Goal: Task Accomplishment & Management: Complete application form

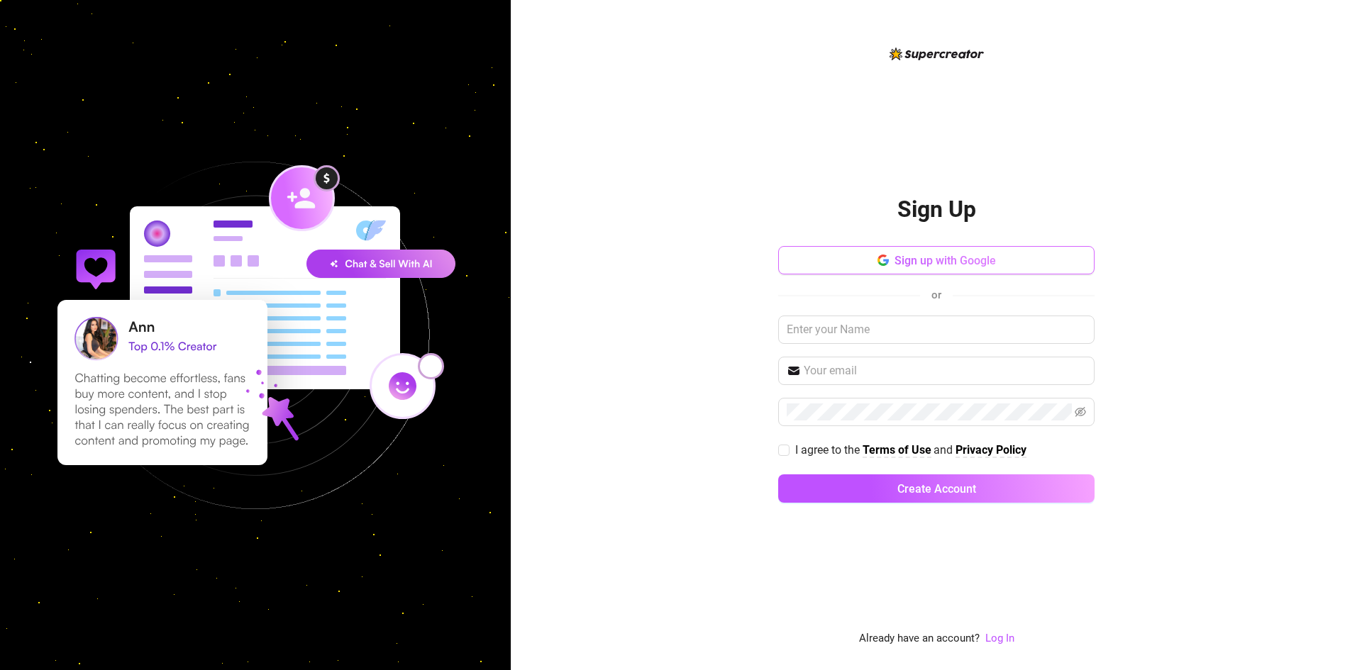
click at [961, 256] on span "Sign up with Google" at bounding box center [944, 260] width 101 height 13
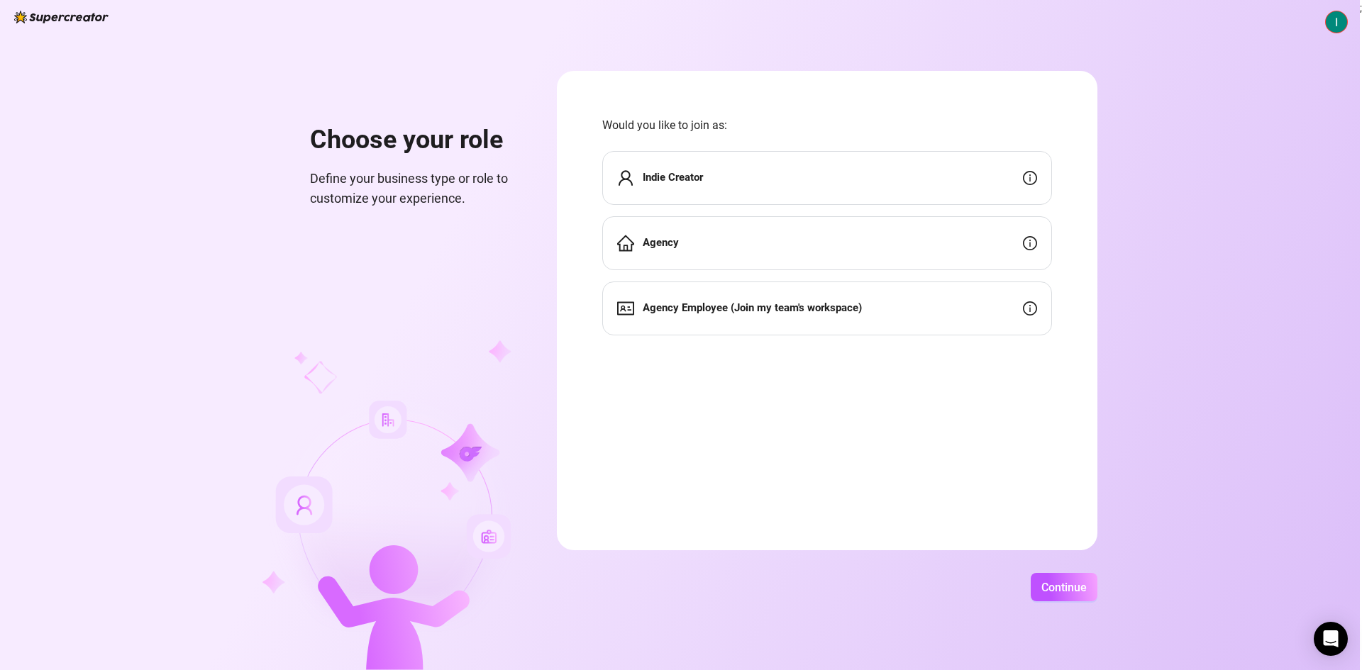
click at [717, 175] on div "Indie Creator" at bounding box center [827, 178] width 450 height 54
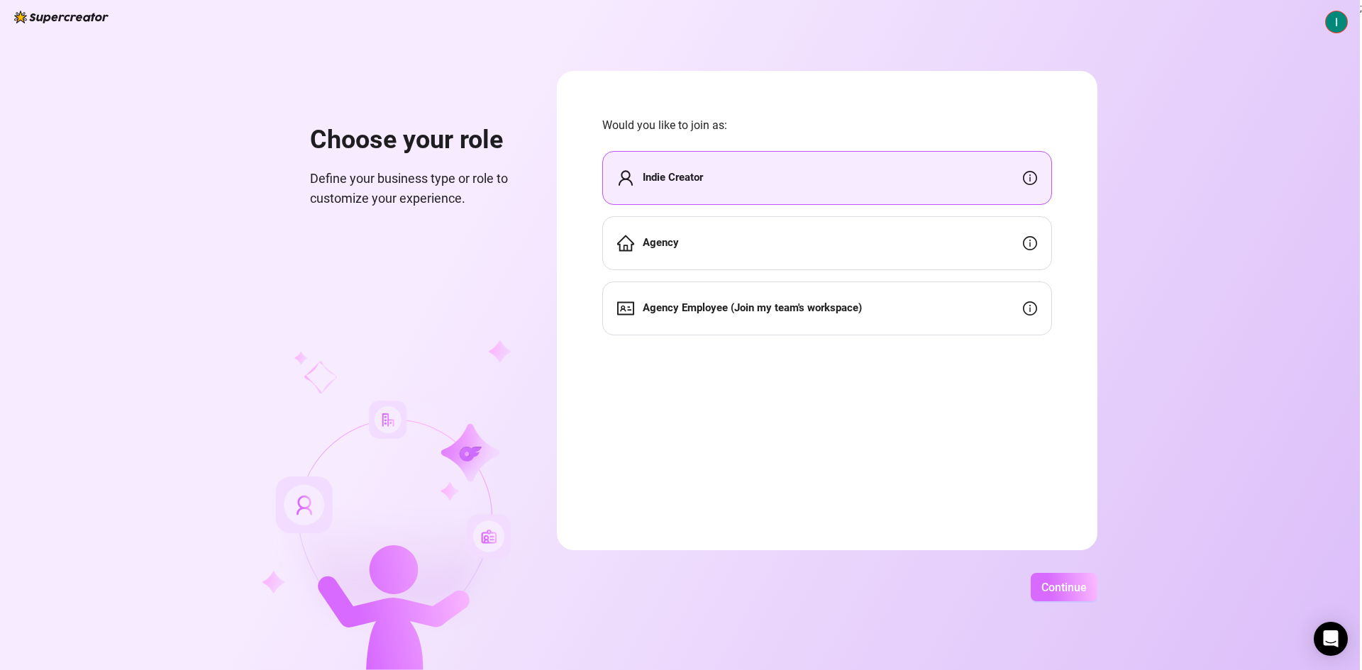
click at [1075, 586] on span "Continue" at bounding box center [1063, 587] width 45 height 13
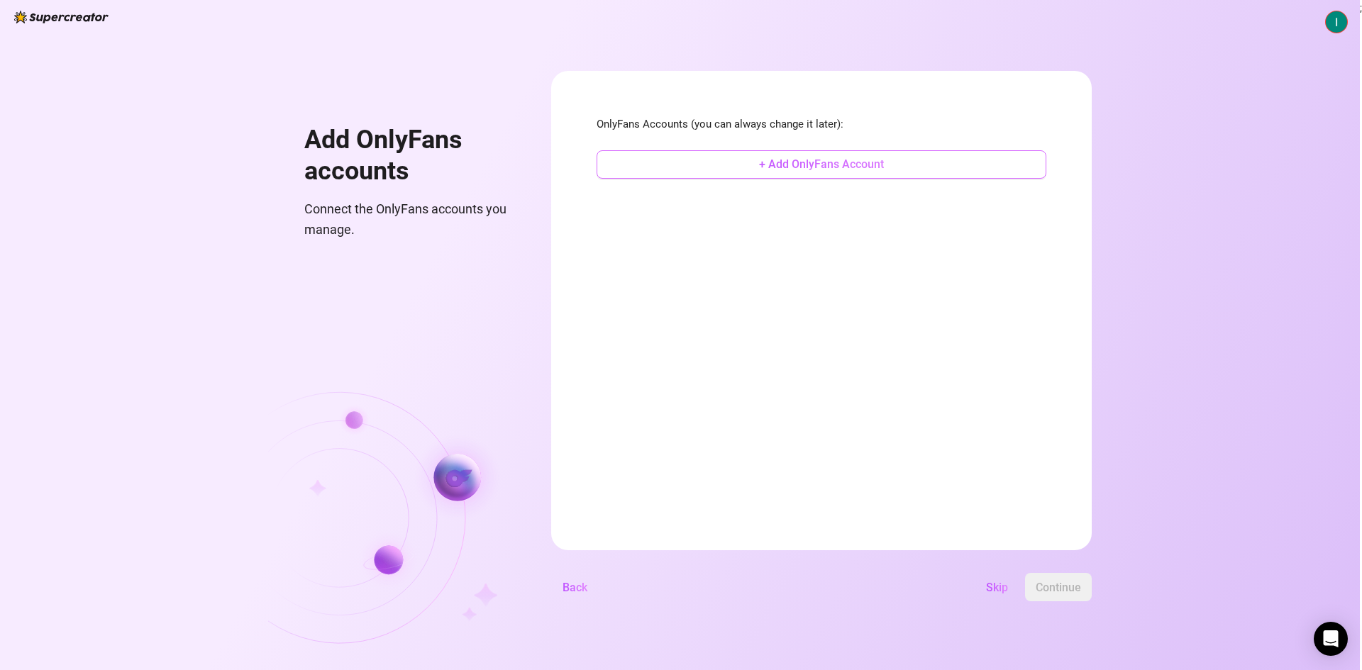
click at [856, 162] on span "+ Add OnlyFans Account" at bounding box center [821, 163] width 125 height 13
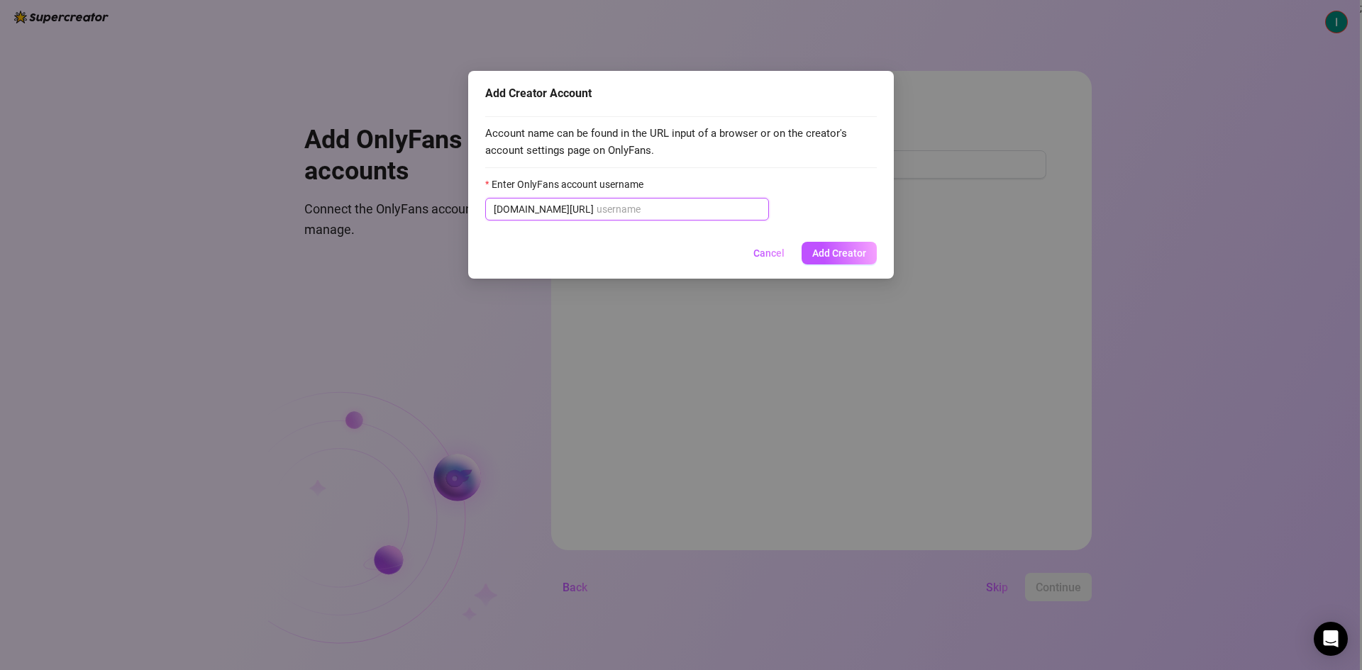
click at [606, 204] on input "Enter OnlyFans account username" at bounding box center [679, 209] width 164 height 16
type input "m"
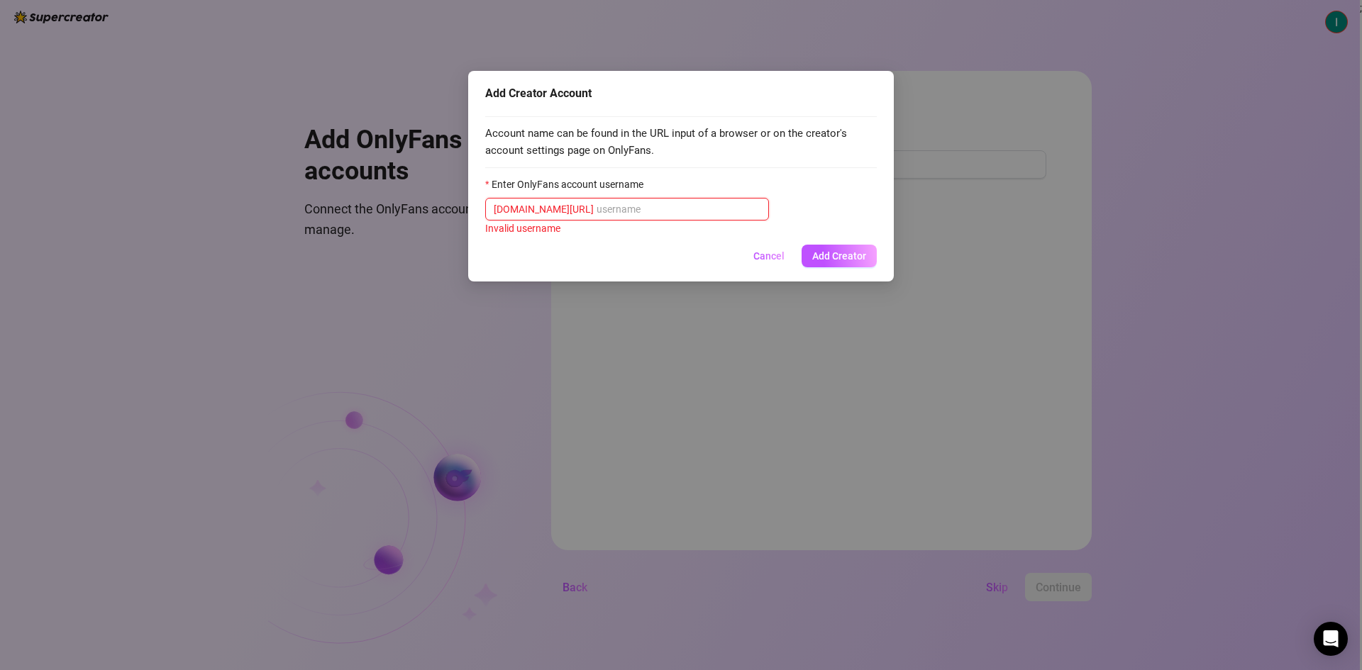
click at [625, 217] on input "Enter OnlyFans account username" at bounding box center [679, 209] width 164 height 16
paste input "m"
click at [597, 216] on input "Enter OnlyFans account username" at bounding box center [679, 209] width 164 height 16
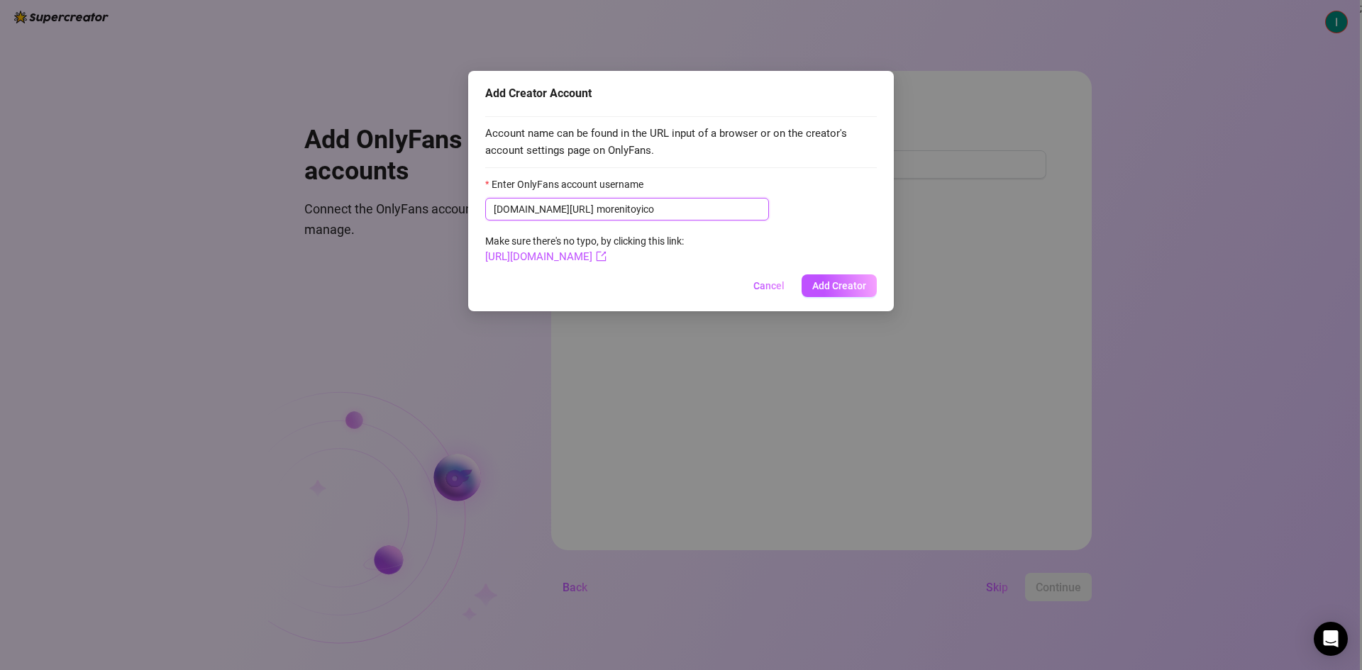
type input "morenitoyico"
click at [855, 292] on span "Add Creator" at bounding box center [839, 285] width 54 height 11
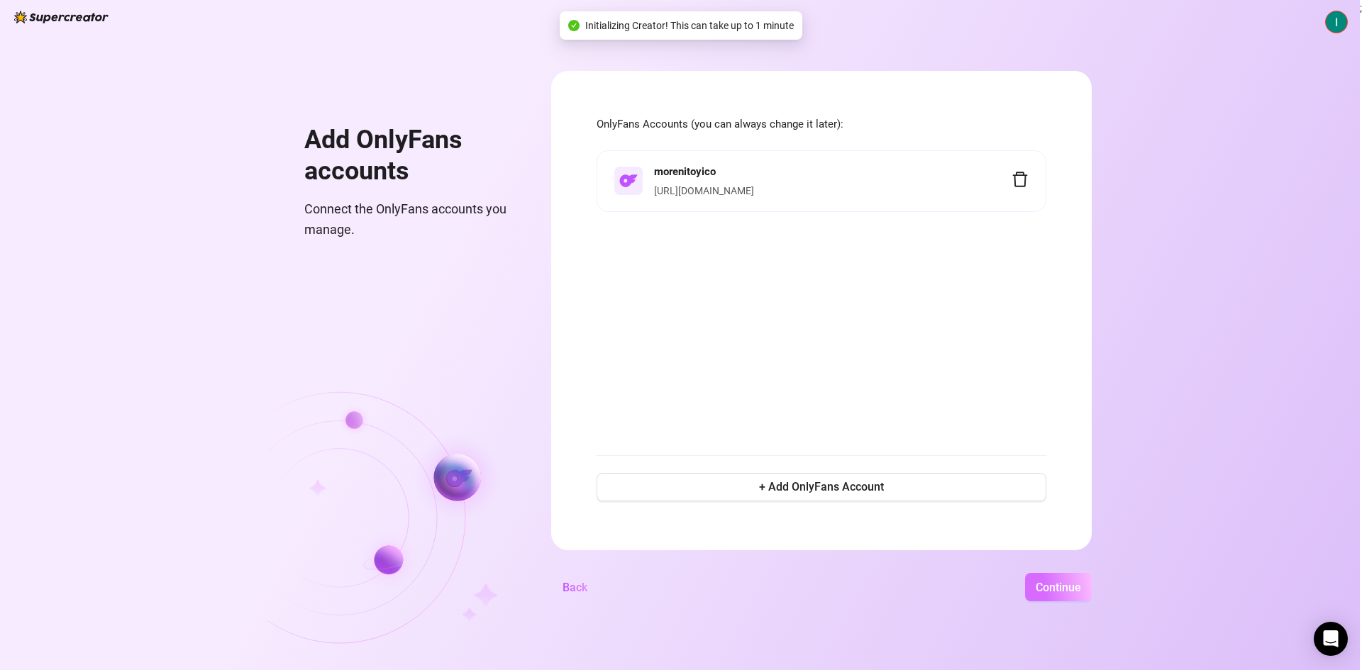
click at [1056, 593] on span "Continue" at bounding box center [1058, 587] width 45 height 13
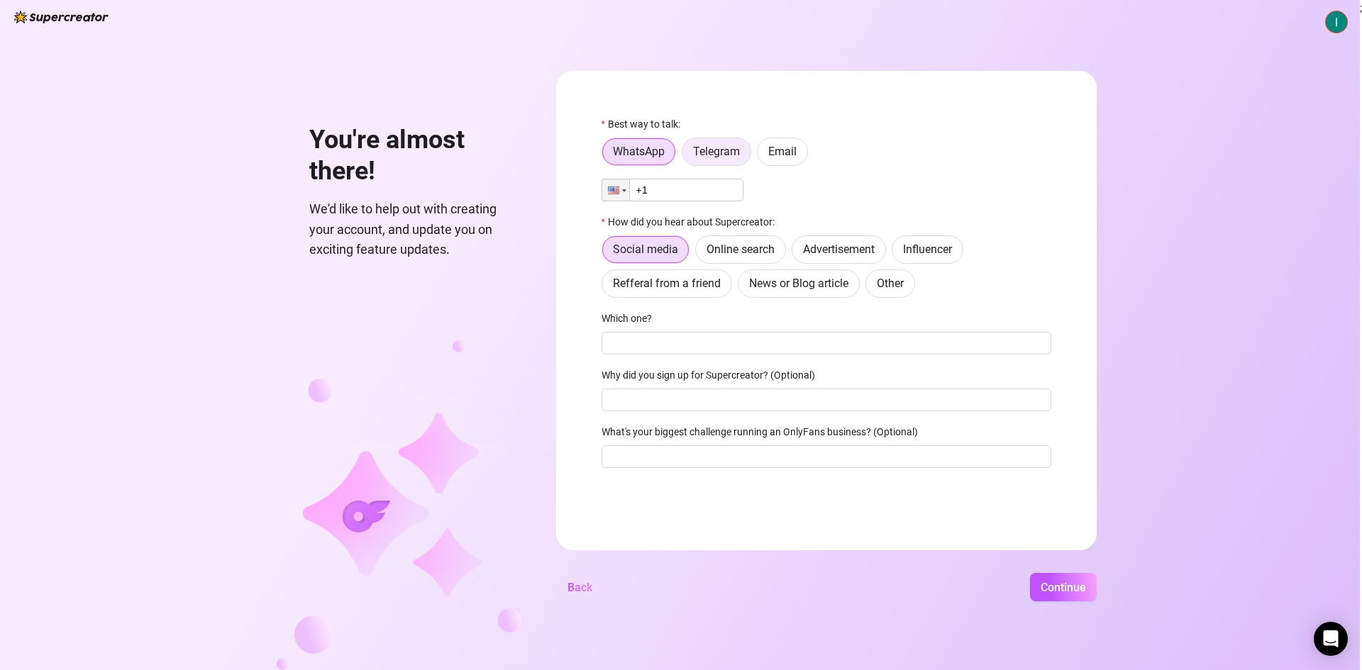
click at [723, 145] on label "Telegram" at bounding box center [717, 152] width 70 height 28
click at [686, 155] on input "Telegram" at bounding box center [686, 155] width 0 height 0
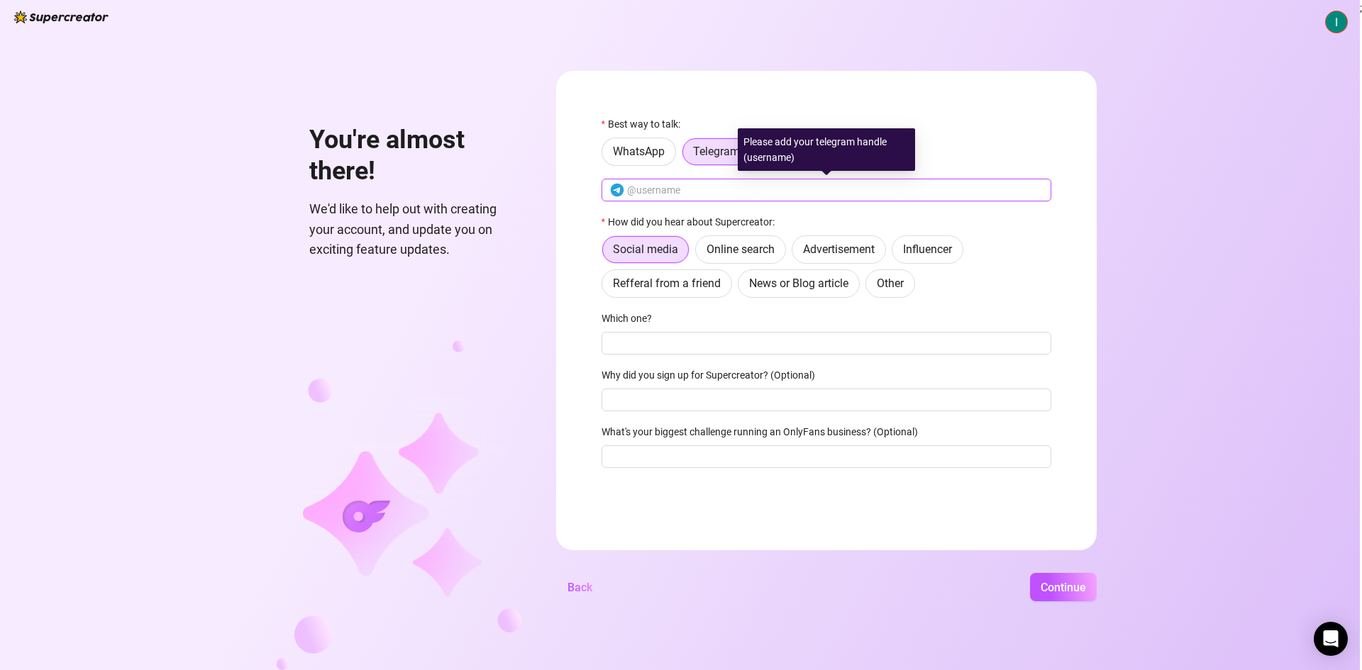
click at [704, 194] on input "text" at bounding box center [835, 190] width 416 height 16
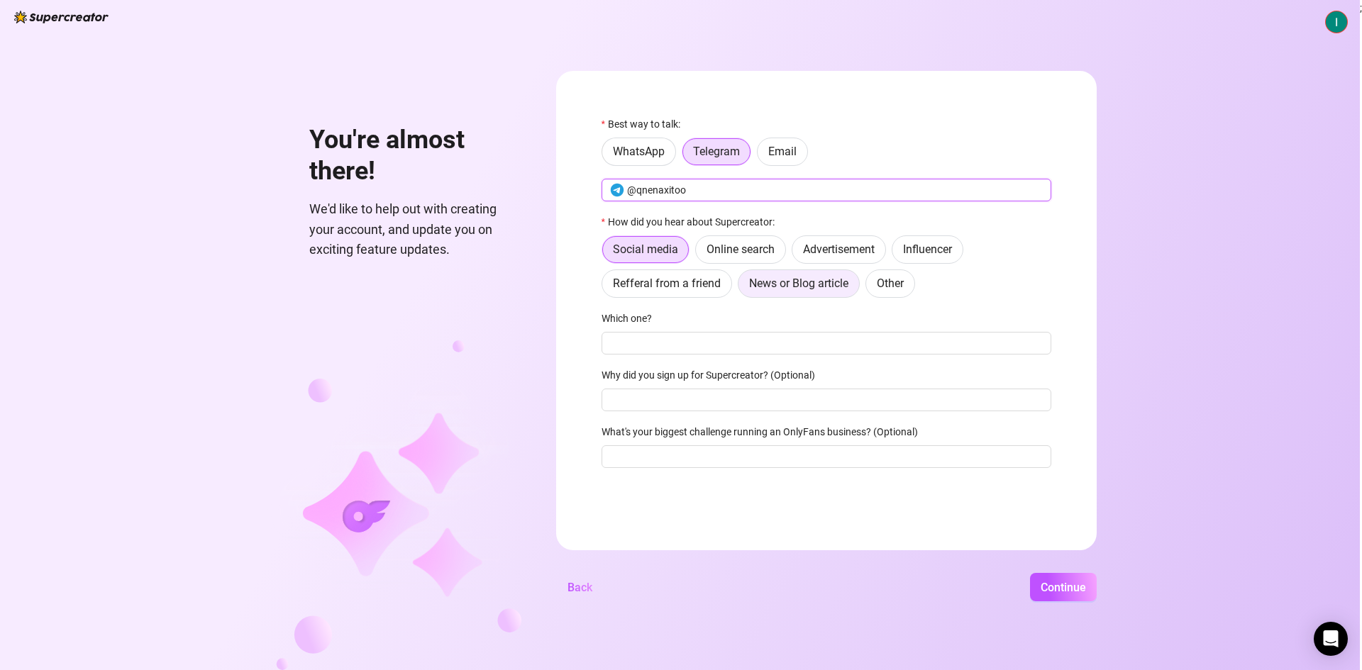
type input "@qnenaxitoo"
click at [828, 282] on span "News or Blog article" at bounding box center [798, 283] width 99 height 13
click at [742, 287] on input "News or Blog article" at bounding box center [742, 287] width 0 height 0
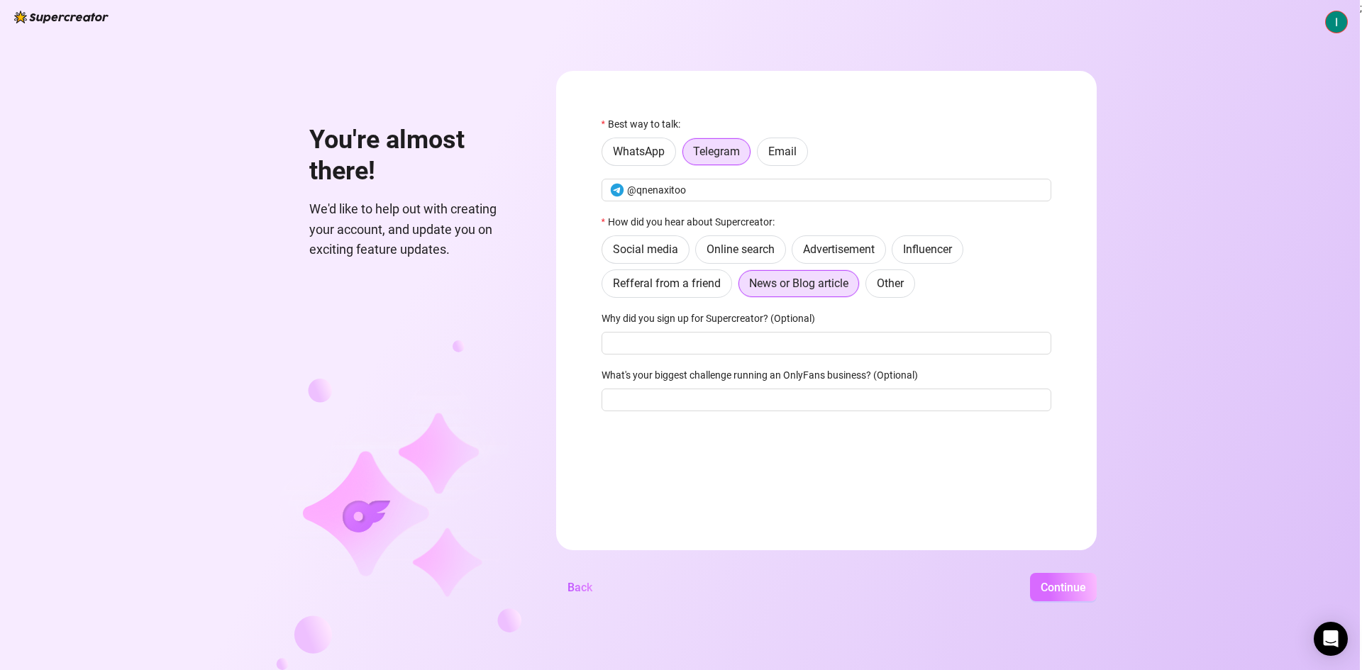
click at [1074, 596] on button "Continue" at bounding box center [1063, 587] width 67 height 28
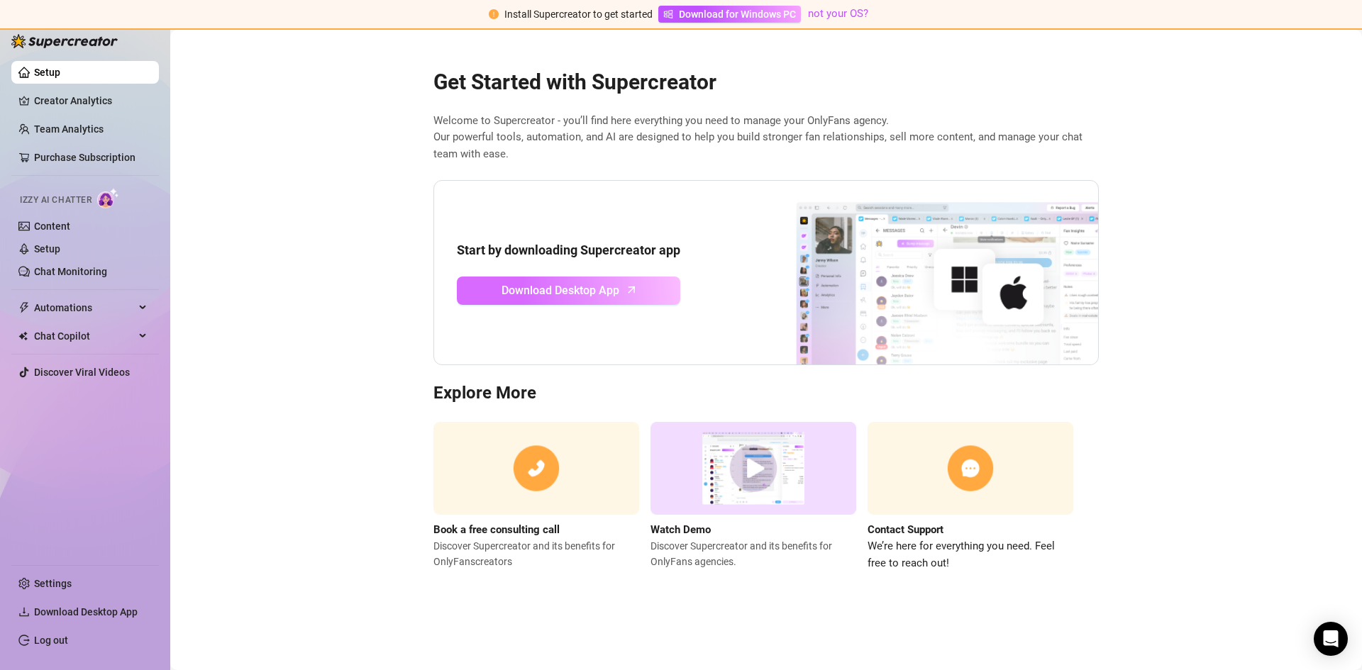
click at [614, 292] on span "Download Desktop App" at bounding box center [560, 291] width 118 height 18
